Goal: Task Accomplishment & Management: Manage account settings

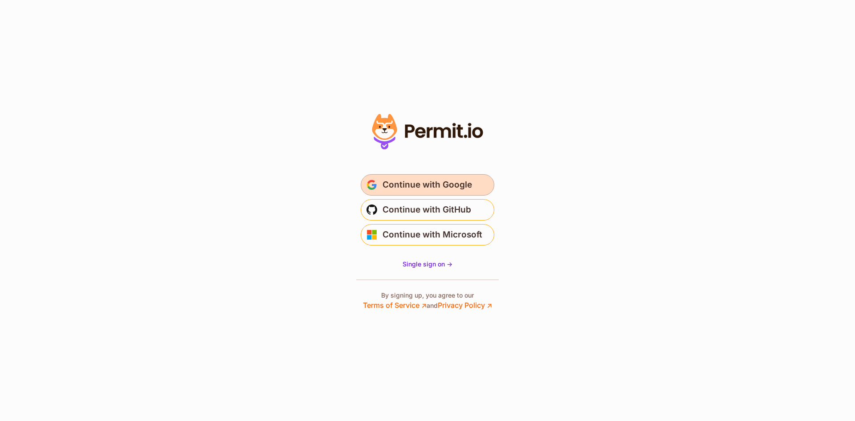
click at [424, 180] on span "Continue with Google" at bounding box center [428, 185] width 90 height 14
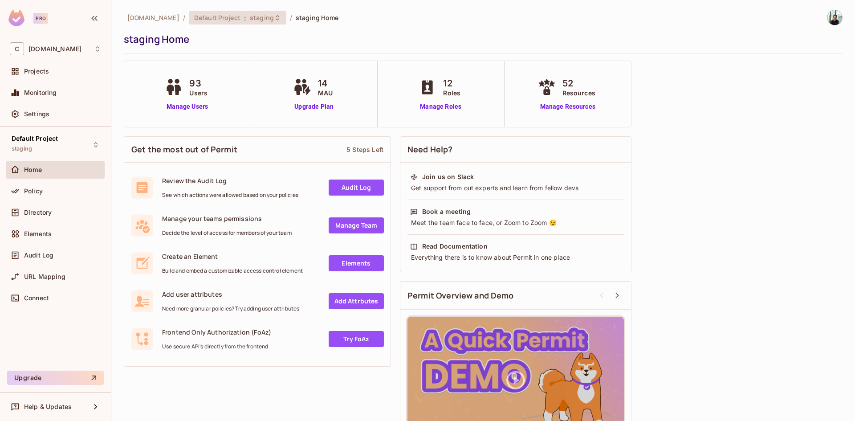
click at [240, 20] on span "Default Project" at bounding box center [217, 17] width 46 height 8
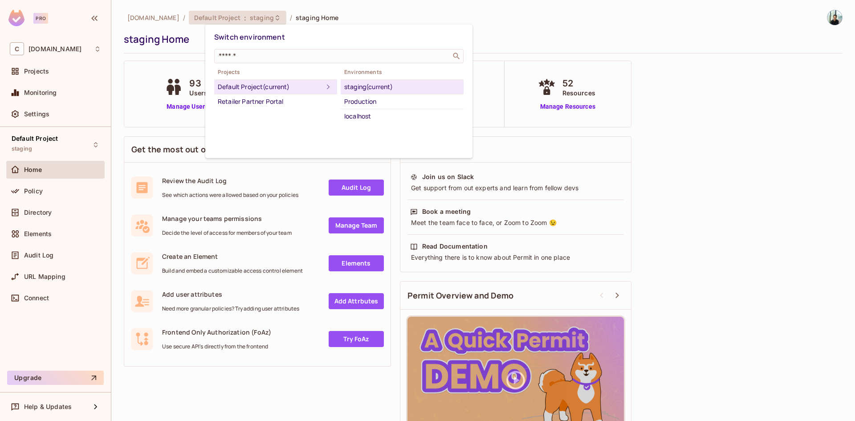
click at [358, 102] on div "Production" at bounding box center [402, 101] width 116 height 11
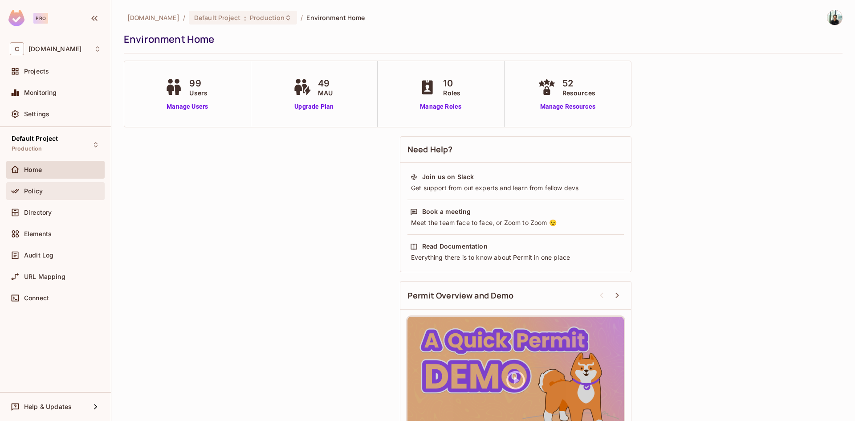
click at [47, 187] on div "Policy" at bounding box center [62, 190] width 77 height 7
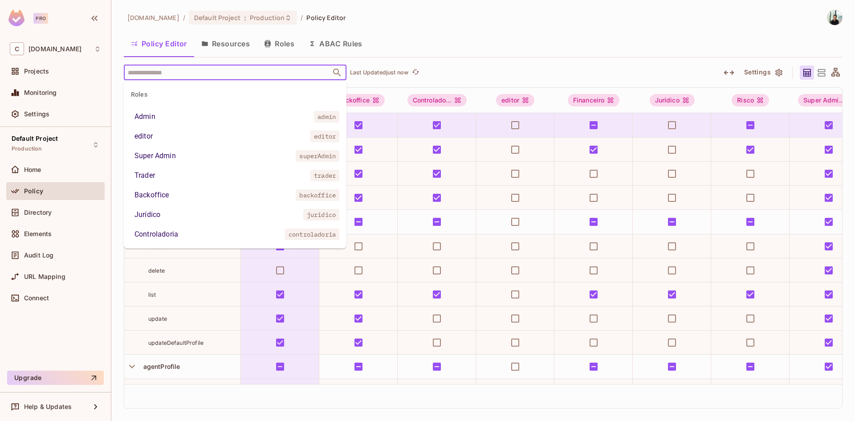
click at [223, 72] on input "text" at bounding box center [227, 73] width 203 height 16
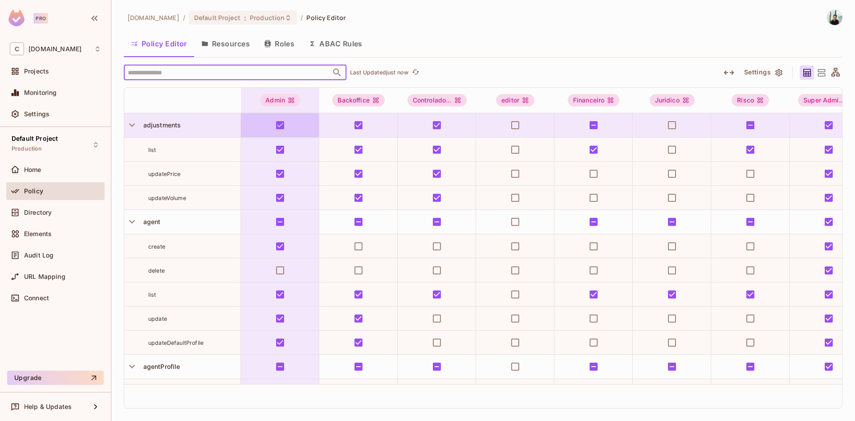
click at [223, 72] on input "text" at bounding box center [227, 73] width 203 height 16
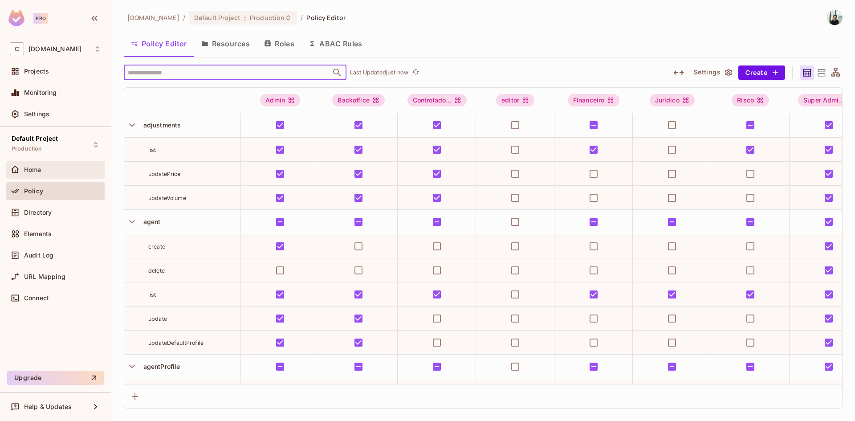
click at [35, 171] on span "Home" at bounding box center [32, 169] width 17 height 7
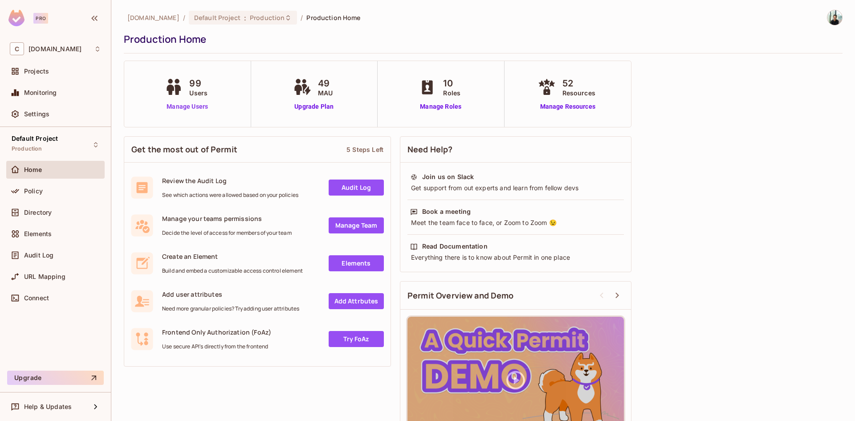
click at [198, 106] on link "Manage Users" at bounding box center [187, 106] width 49 height 9
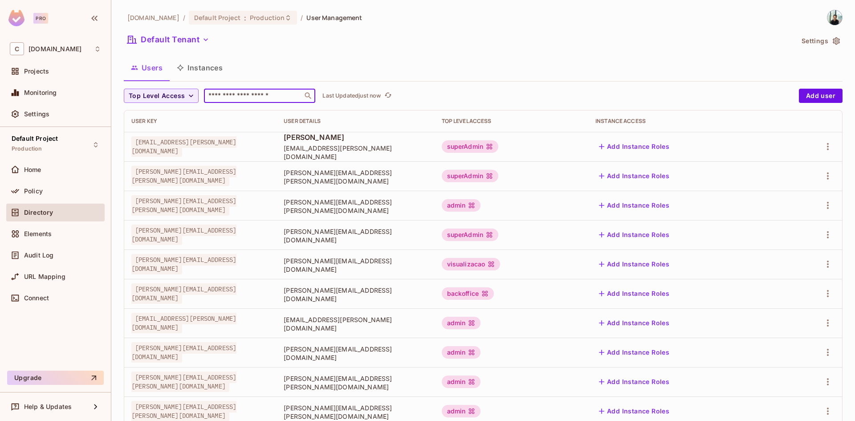
click at [238, 96] on input "text" at bounding box center [254, 95] width 94 height 9
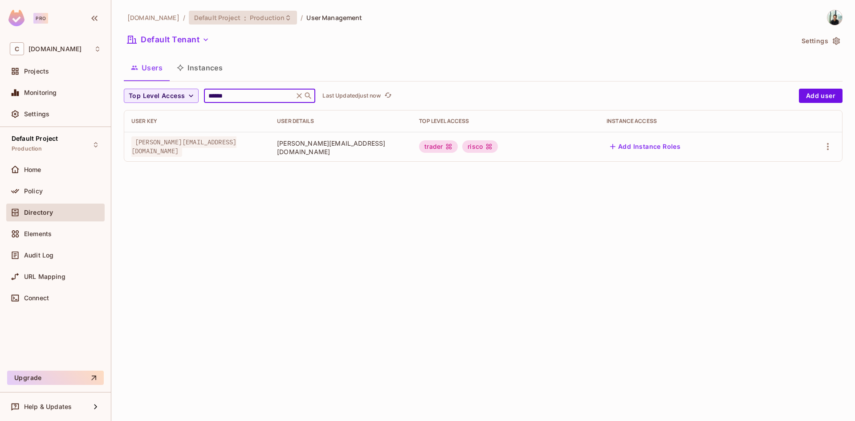
type input "******"
click at [285, 18] on span "Production" at bounding box center [267, 17] width 35 height 8
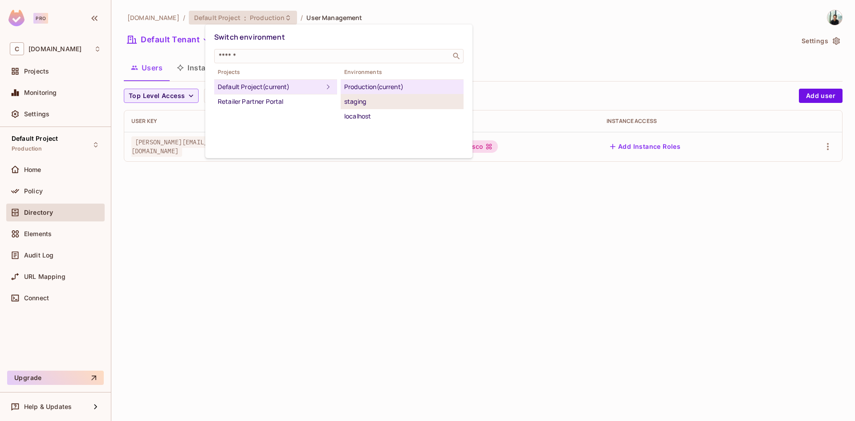
click at [361, 106] on div "staging" at bounding box center [402, 101] width 116 height 11
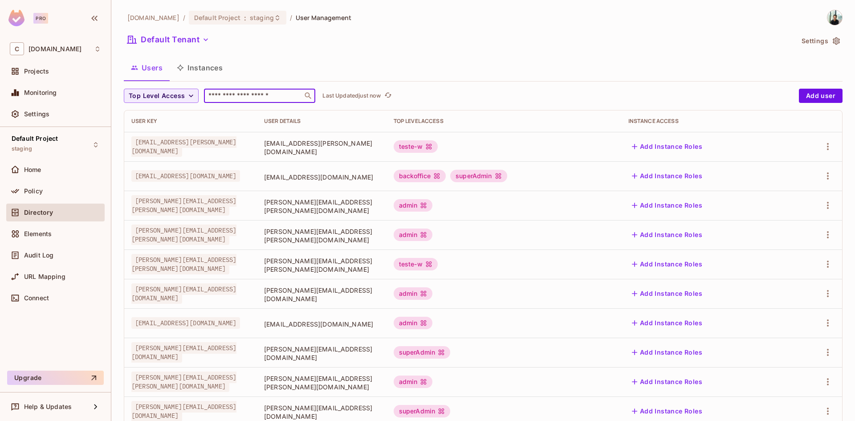
click at [239, 93] on input "text" at bounding box center [254, 95] width 94 height 9
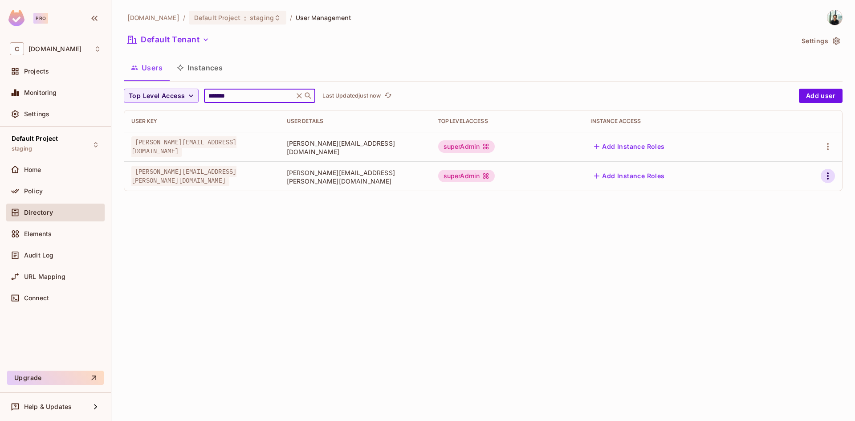
type input "*******"
click at [826, 175] on icon "button" at bounding box center [827, 176] width 11 height 11
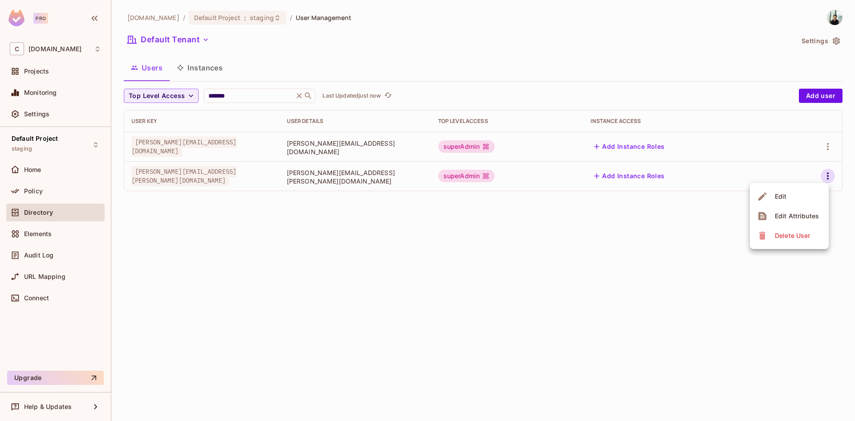
click at [787, 201] on span "Edit" at bounding box center [780, 196] width 17 height 14
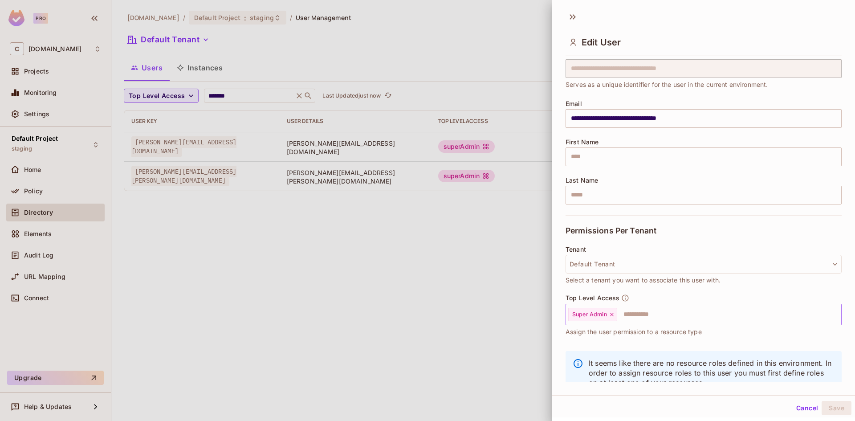
scroll to position [61, 0]
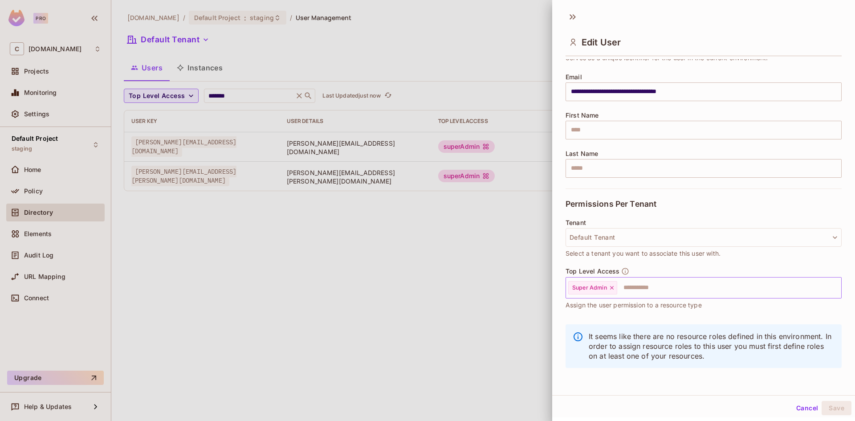
click at [614, 286] on icon at bounding box center [612, 288] width 6 height 6
click at [614, 286] on input "text" at bounding box center [695, 288] width 257 height 18
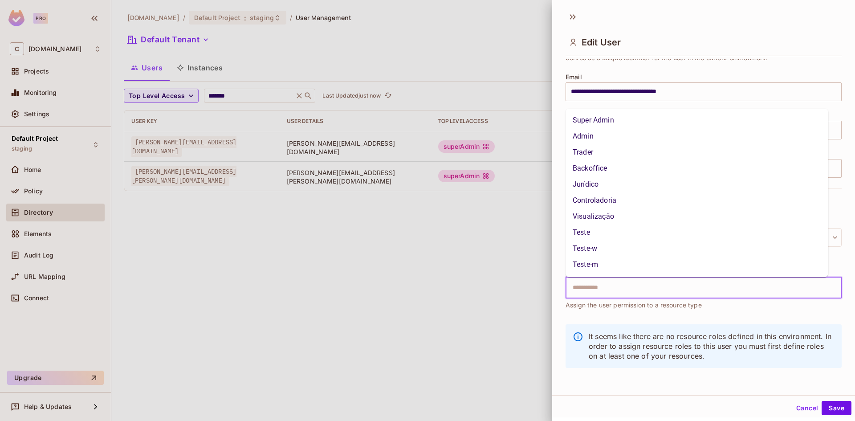
click at [599, 150] on li "Trader" at bounding box center [697, 152] width 263 height 16
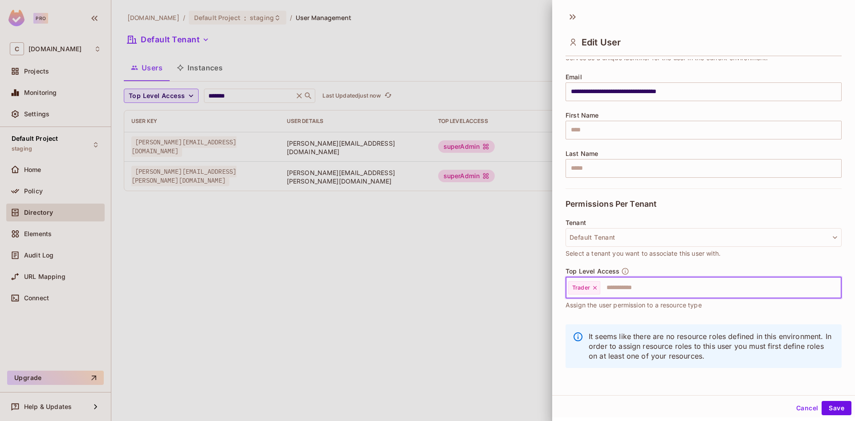
click at [615, 289] on input "text" at bounding box center [712, 288] width 223 height 18
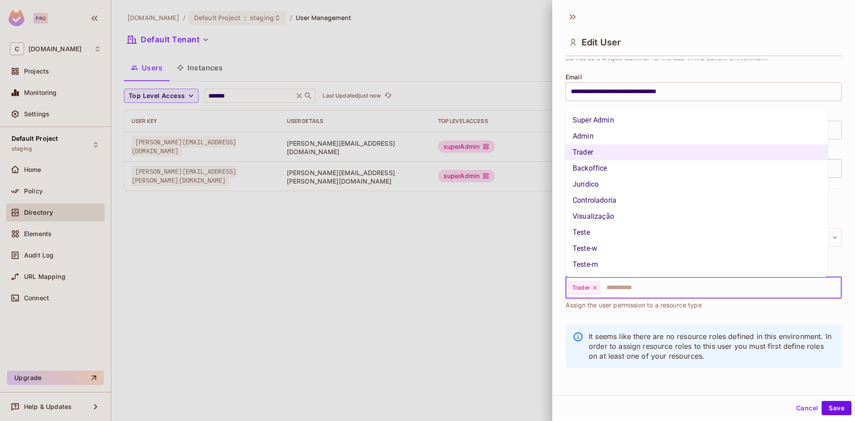
scroll to position [31, 0]
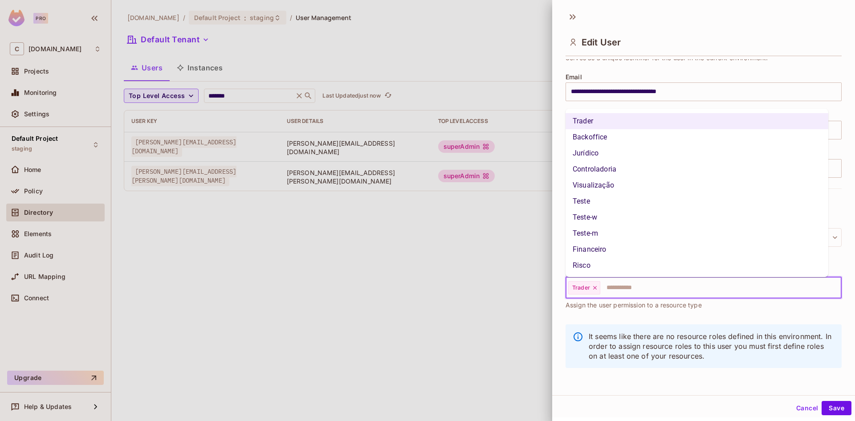
click at [585, 264] on li "Risco" at bounding box center [697, 265] width 263 height 16
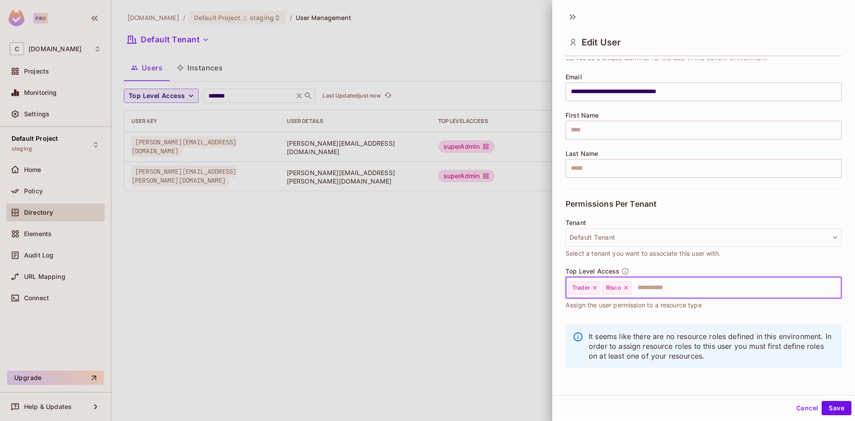
click at [491, 271] on div at bounding box center [427, 210] width 855 height 421
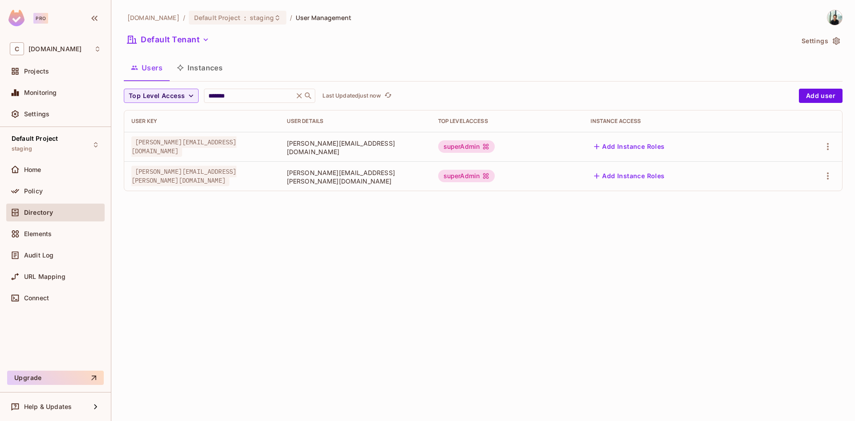
click at [247, 286] on div "casadosventos.com.br / Default Project : staging / User Management Default Tena…" at bounding box center [483, 210] width 744 height 421
